Goal: Obtain resource: Download file/media

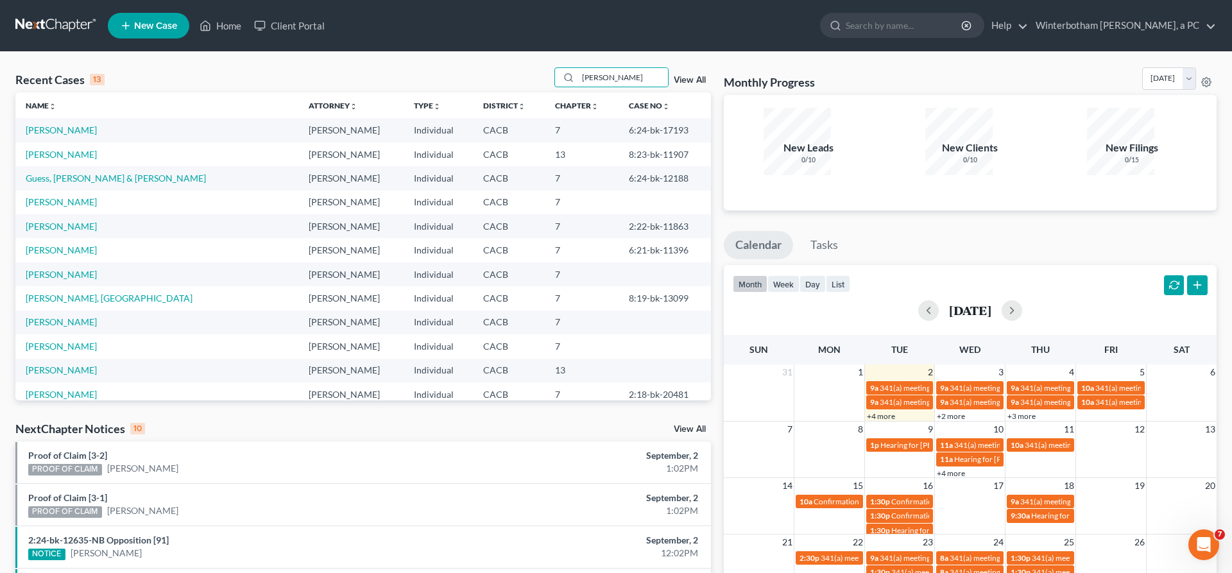
drag, startPoint x: 634, startPoint y: 62, endPoint x: 438, endPoint y: 65, distance: 195.8
click at [578, 68] on input "[PERSON_NAME]" at bounding box center [623, 77] width 90 height 19
type input "[PERSON_NAME]"
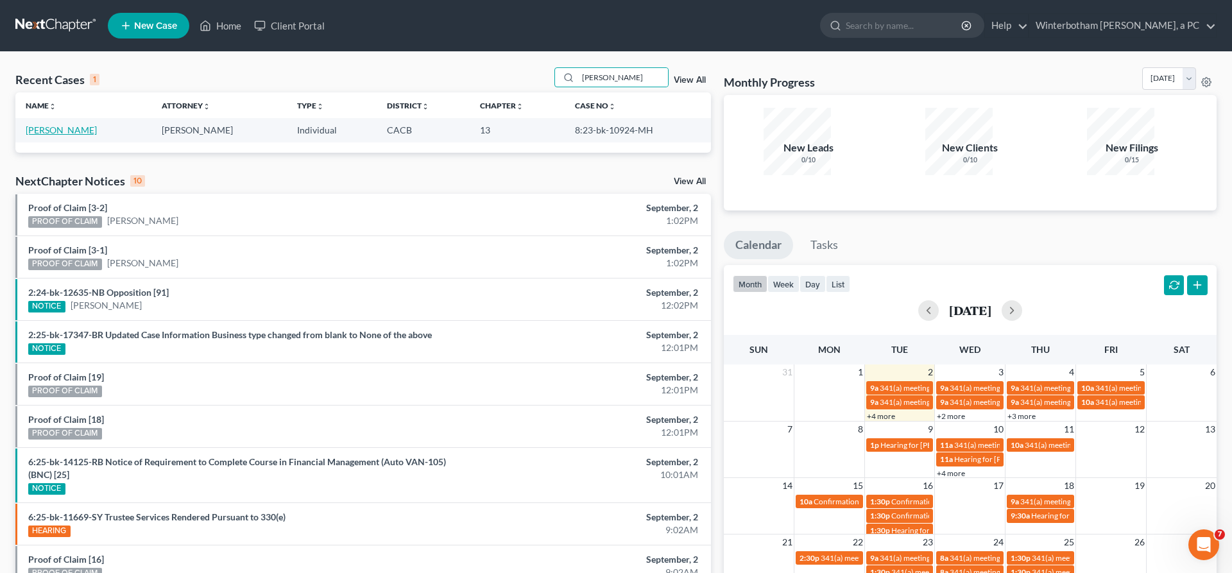
click at [55, 125] on link "[PERSON_NAME]" at bounding box center [61, 130] width 71 height 11
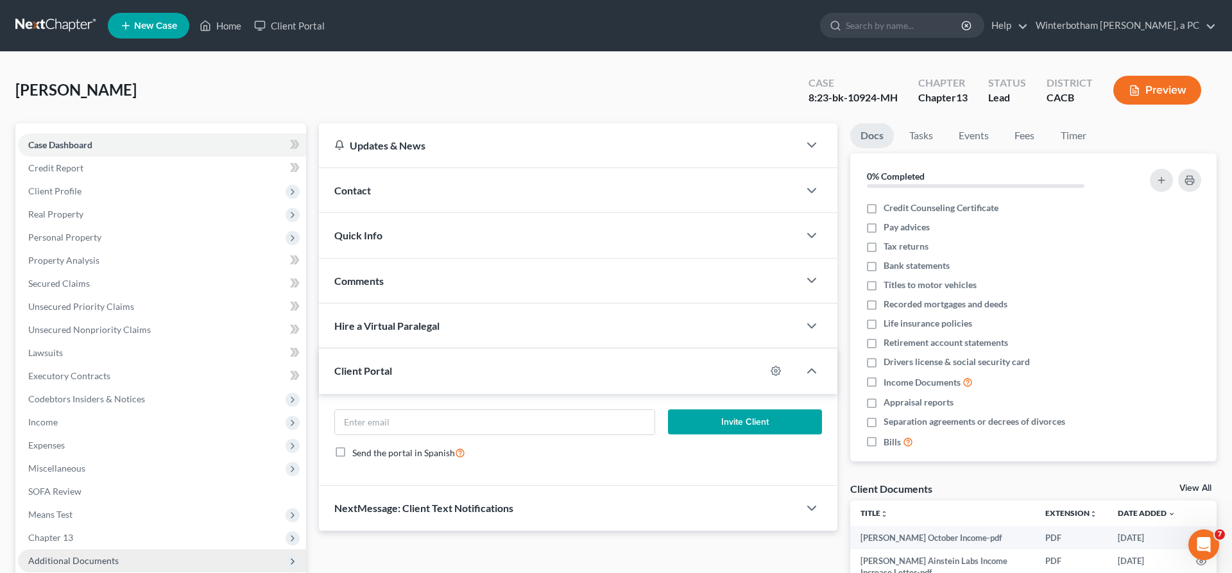
click at [65, 555] on span "Additional Documents" at bounding box center [73, 560] width 90 height 11
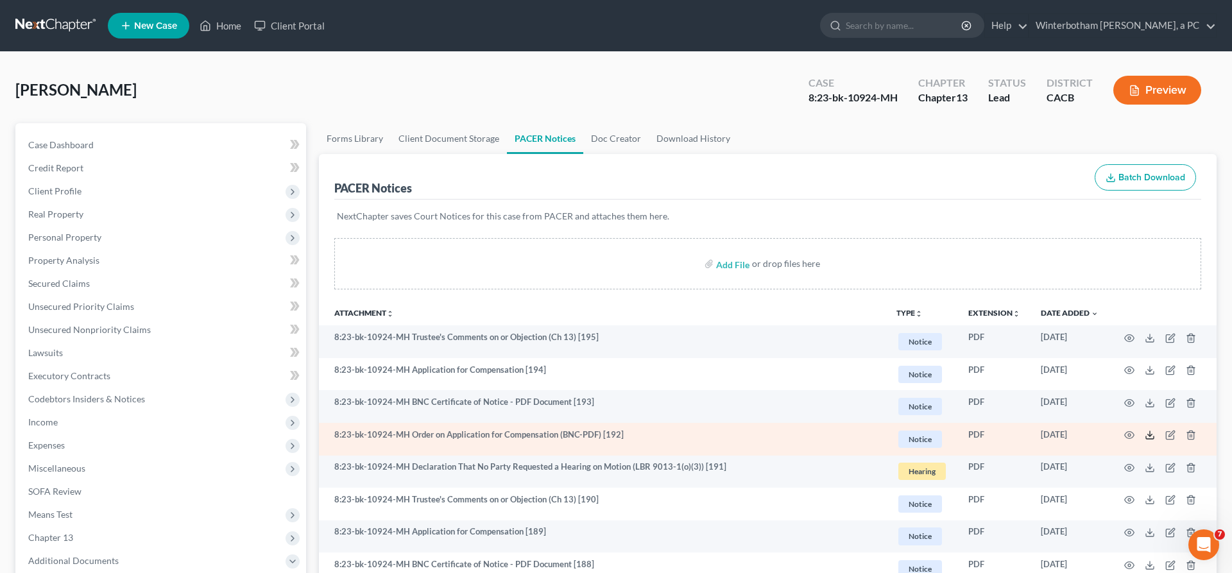
click at [1155, 430] on icon at bounding box center [1150, 435] width 10 height 10
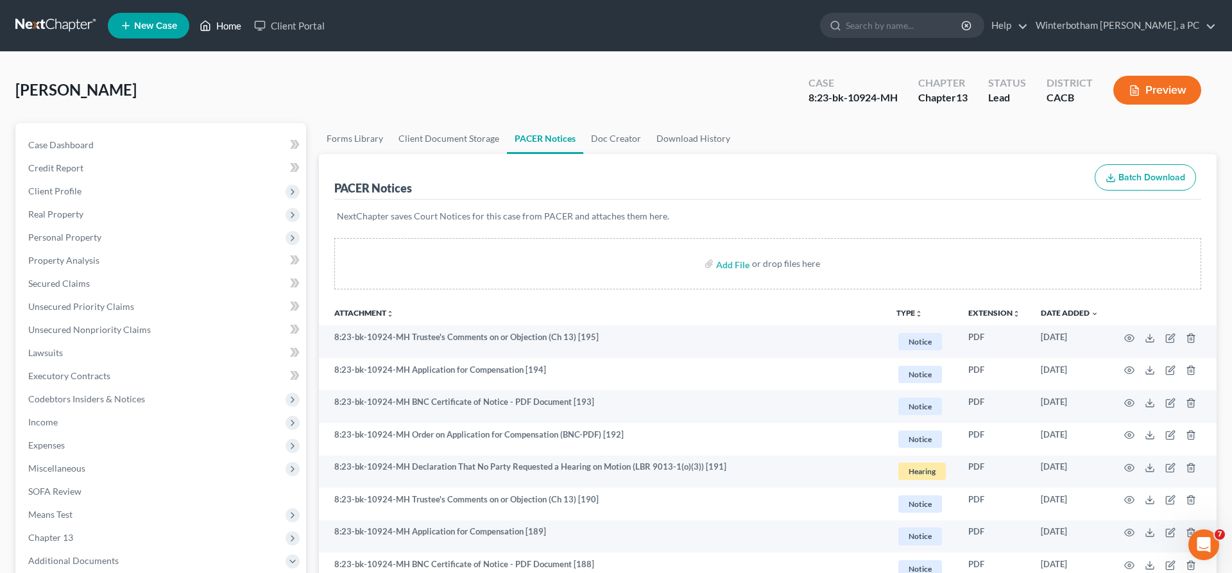
click at [193, 22] on link "Home" at bounding box center [220, 25] width 55 height 23
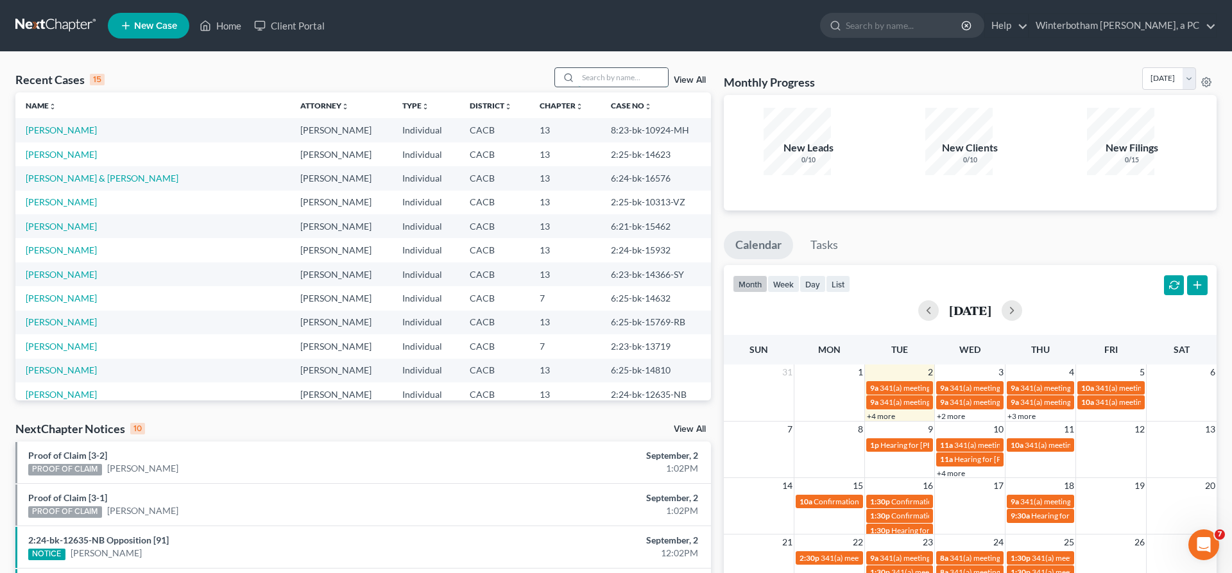
click at [614, 68] on input "search" at bounding box center [623, 77] width 90 height 19
type input "[PERSON_NAME]"
